Goal: Information Seeking & Learning: Compare options

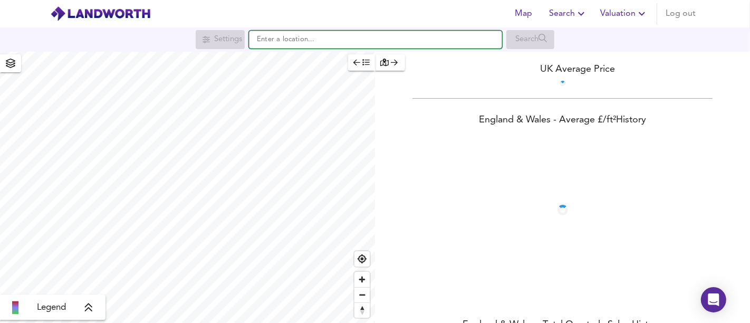
click at [337, 37] on input "text" at bounding box center [375, 40] width 253 height 18
paste input "[STREET_ADDRESS]"
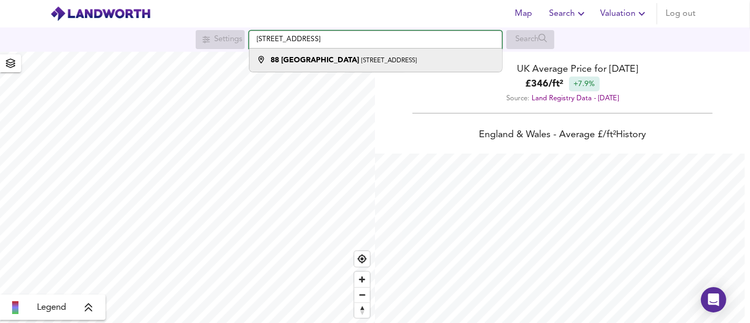
scroll to position [323, 750]
type input "[STREET_ADDRESS]"
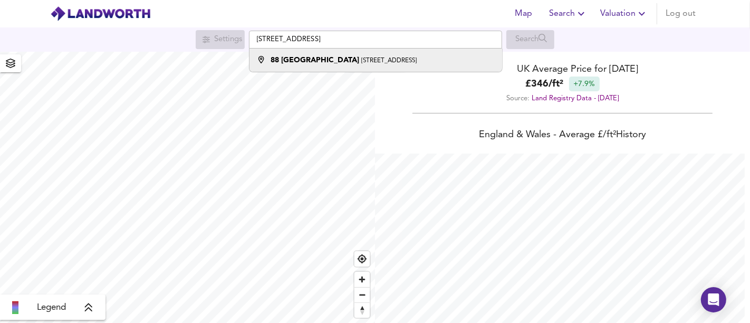
click at [361, 60] on small "[STREET_ADDRESS]" at bounding box center [388, 60] width 55 height 6
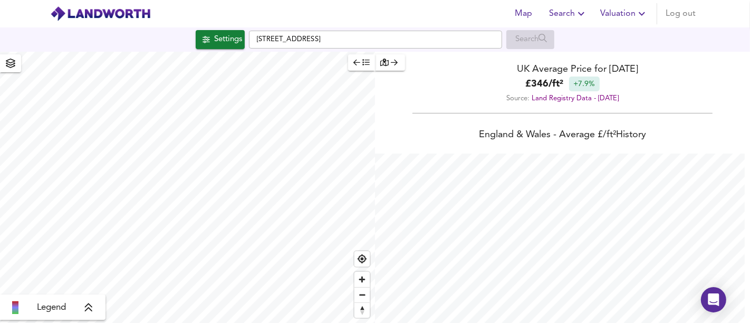
checkbox input "false"
checkbox input "true"
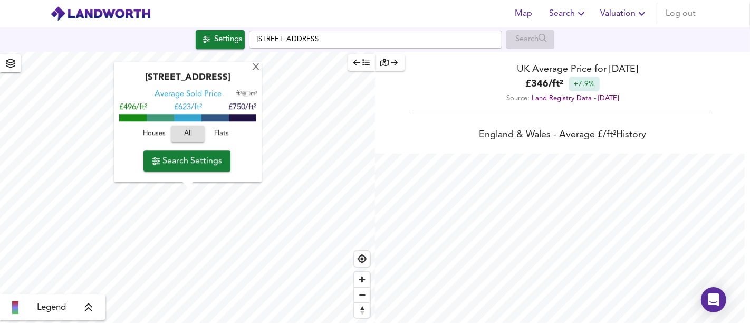
click at [161, 136] on span "Houses" at bounding box center [154, 134] width 28 height 12
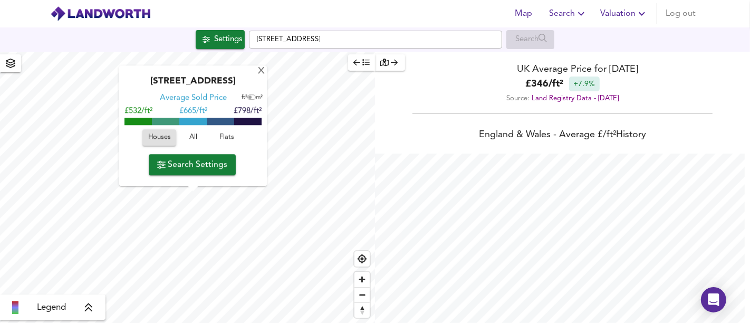
click at [197, 160] on span "Search Settings" at bounding box center [192, 164] width 70 height 15
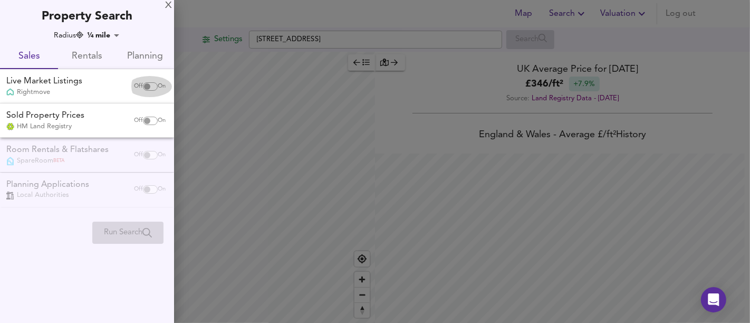
click at [151, 92] on div "Off On" at bounding box center [150, 86] width 44 height 21
checkbox input "true"
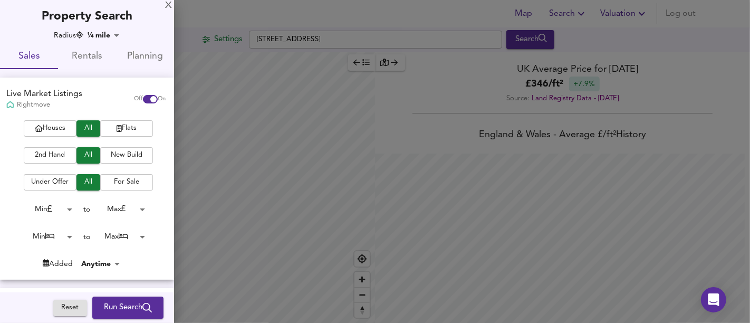
click at [131, 231] on body "Map Search Valuation Log out Settings [STREET_ADDRESS] Search Legend UK Average…" at bounding box center [375, 161] width 750 height 323
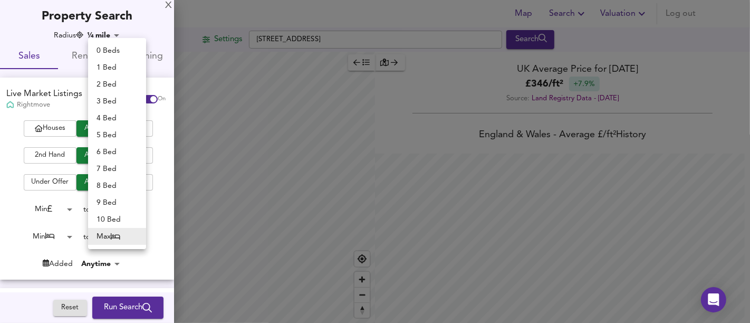
click at [113, 85] on li "2 Bed" at bounding box center [117, 84] width 58 height 17
type input "2"
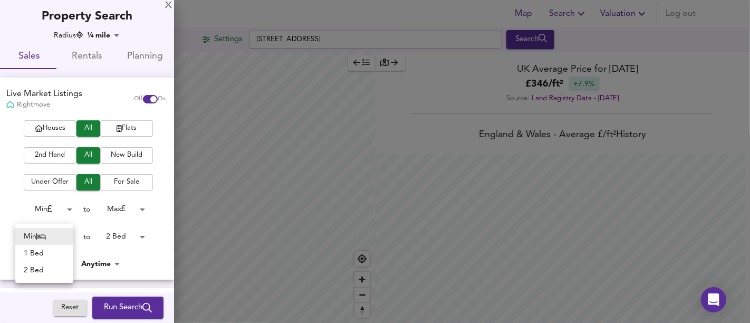
click at [55, 238] on body "Map Search Valuation Log out Settings [STREET_ADDRESS] Search Legend UK Average…" at bounding box center [375, 161] width 750 height 323
click at [43, 269] on li "2 Bed" at bounding box center [44, 270] width 58 height 17
type input "2"
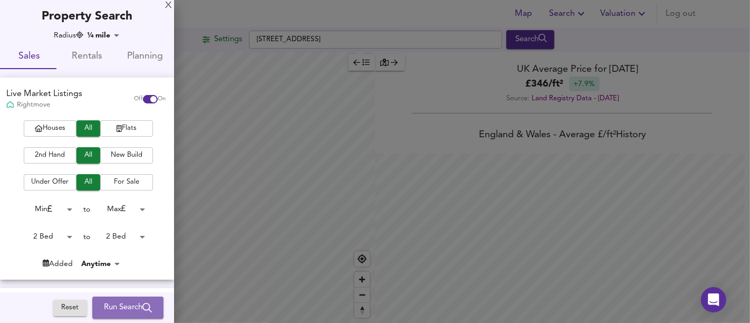
click at [117, 308] on span "Run Search" at bounding box center [128, 308] width 48 height 14
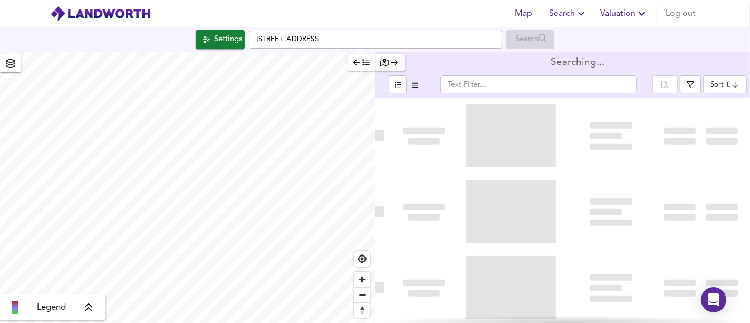
type input "bestdeal"
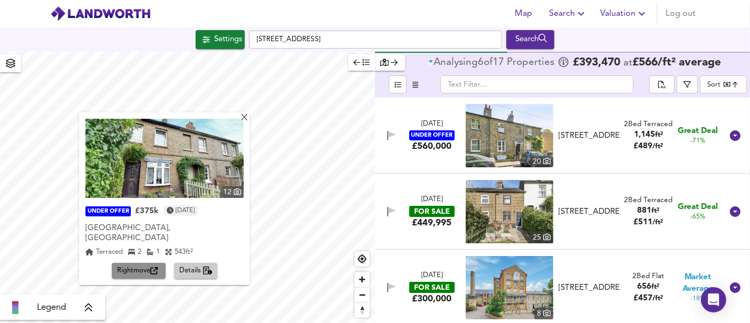
click at [154, 267] on icon "button" at bounding box center [153, 270] width 7 height 7
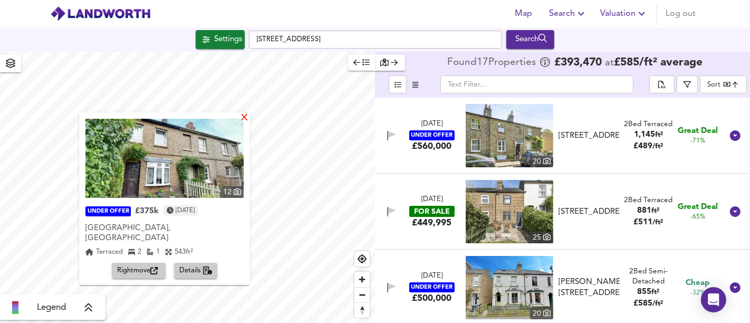
click at [240, 120] on div "X" at bounding box center [244, 118] width 9 height 10
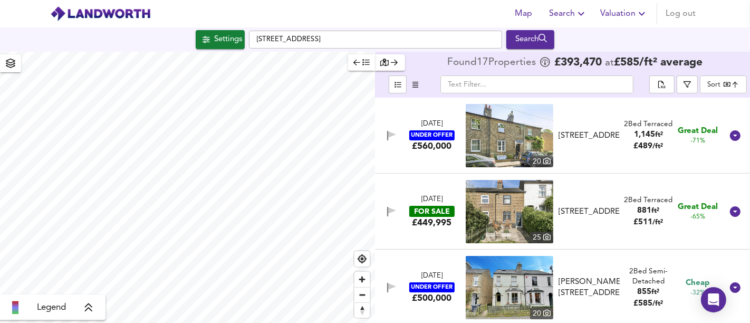
click at [226, 41] on div "Settings" at bounding box center [228, 40] width 28 height 14
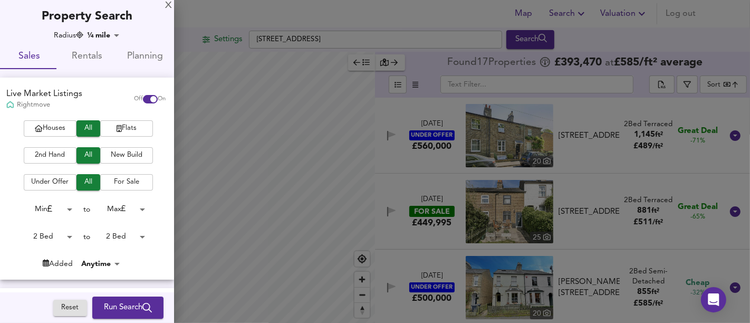
click at [53, 235] on body "Map Search Valuation Log out Settings [STREET_ADDRESS] Search Legend Found 17 P…" at bounding box center [375, 161] width 750 height 323
click at [113, 236] on div at bounding box center [375, 161] width 750 height 323
click at [113, 236] on div "Min 1 Bed 2 Bed" at bounding box center [375, 161] width 750 height 323
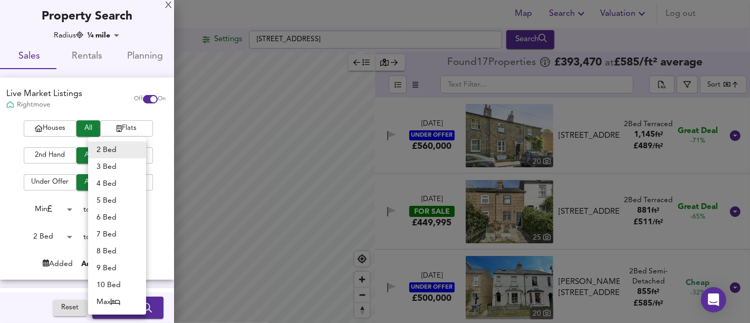
click at [119, 236] on body "Map Search Valuation Log out Settings [STREET_ADDRESS] Search Legend Found 17 P…" at bounding box center [375, 161] width 750 height 323
click at [111, 168] on li "3 Bed" at bounding box center [117, 166] width 58 height 17
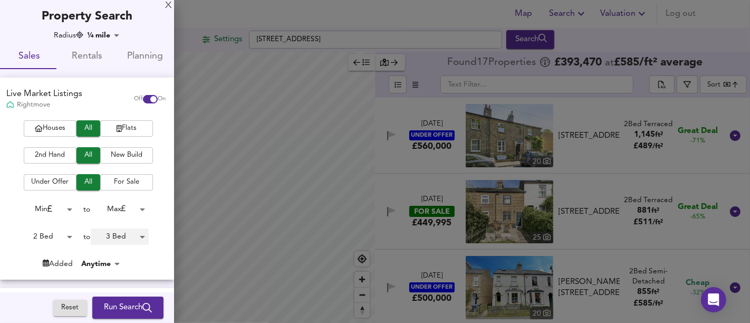
type input "3"
click at [60, 240] on body "Map Search Valuation Log out Settings [STREET_ADDRESS] Search Legend Found 17 P…" at bounding box center [375, 161] width 750 height 323
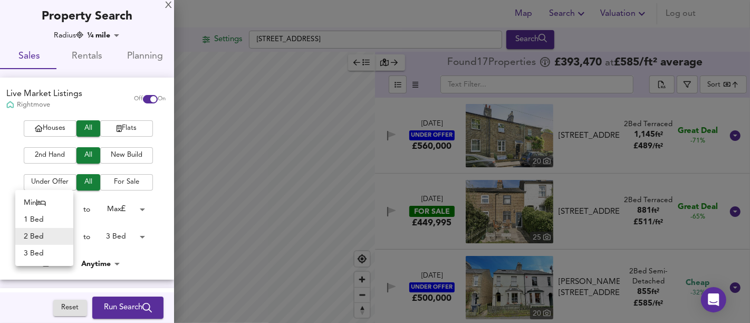
click at [49, 247] on li "3 Bed" at bounding box center [44, 253] width 58 height 17
type input "3"
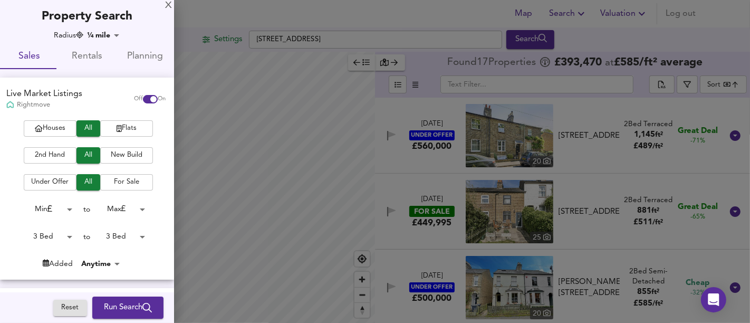
click at [110, 302] on span "Run Search" at bounding box center [128, 308] width 48 height 14
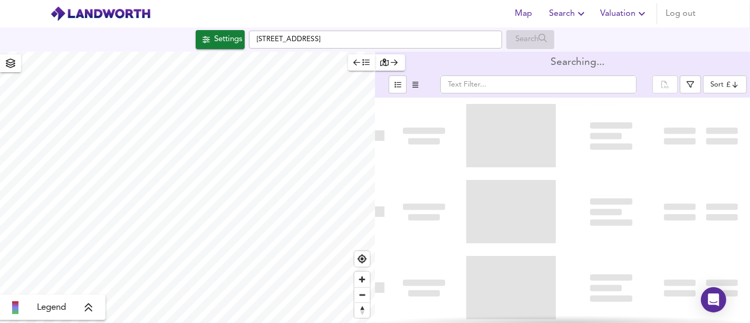
type input "bestdeal"
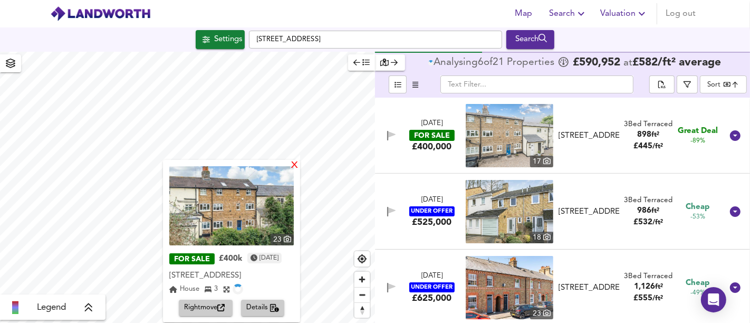
click at [291, 166] on div "X" at bounding box center [294, 166] width 9 height 10
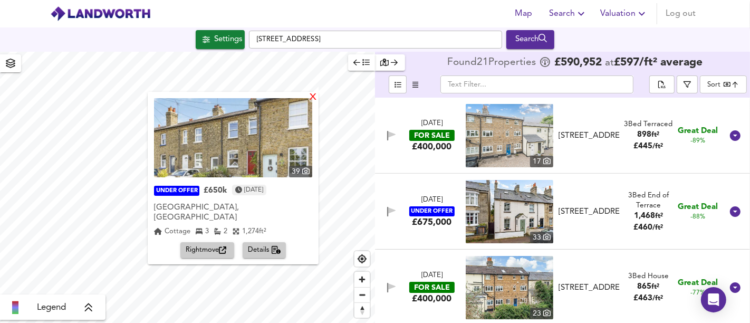
click at [316, 97] on div "X" at bounding box center [312, 98] width 9 height 10
